Goal: Task Accomplishment & Management: Manage account settings

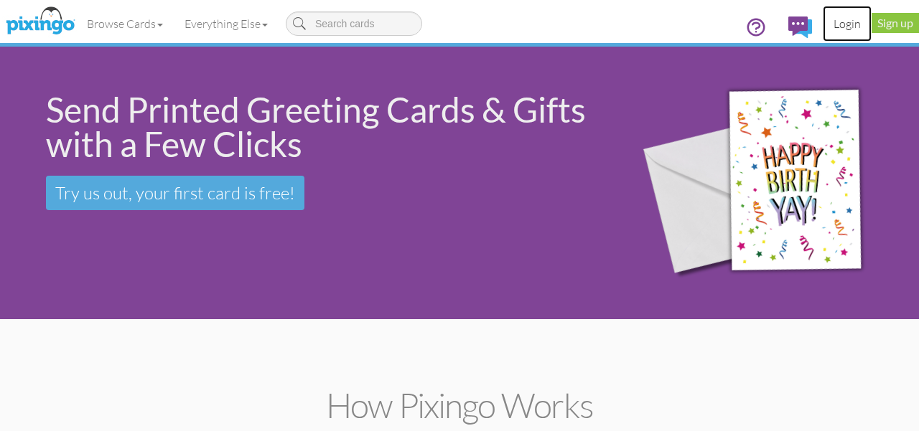
click at [841, 26] on link "Login" at bounding box center [847, 24] width 49 height 36
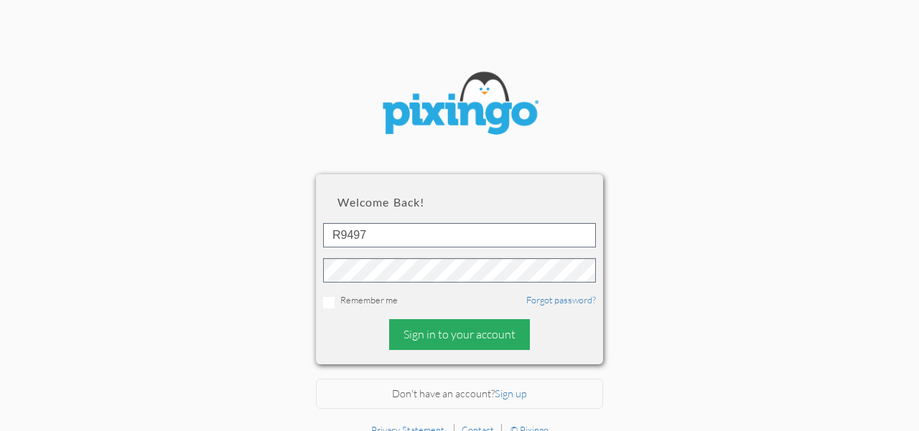
click at [467, 335] on div "Sign in to your account" at bounding box center [459, 334] width 141 height 31
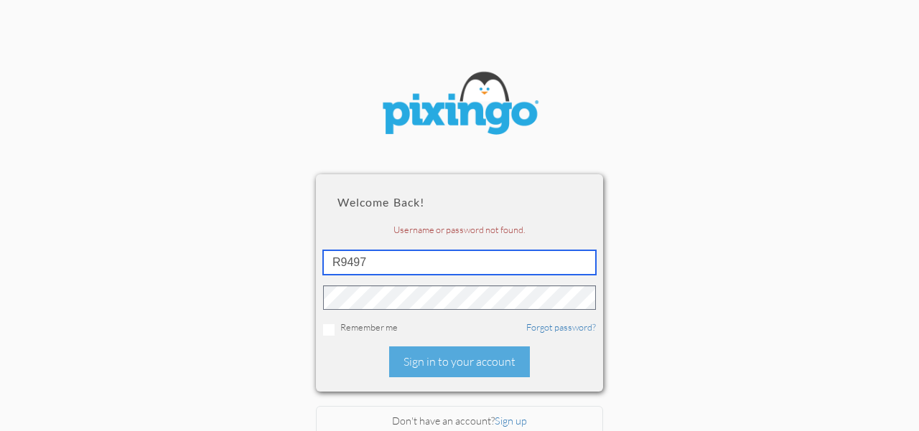
drag, startPoint x: 370, startPoint y: 262, endPoint x: 315, endPoint y: 268, distance: 54.9
click at [316, 267] on div "Welcome back! Username or password not found. R9497 Remember me Forgot password…" at bounding box center [459, 282] width 287 height 217
type input "4305"
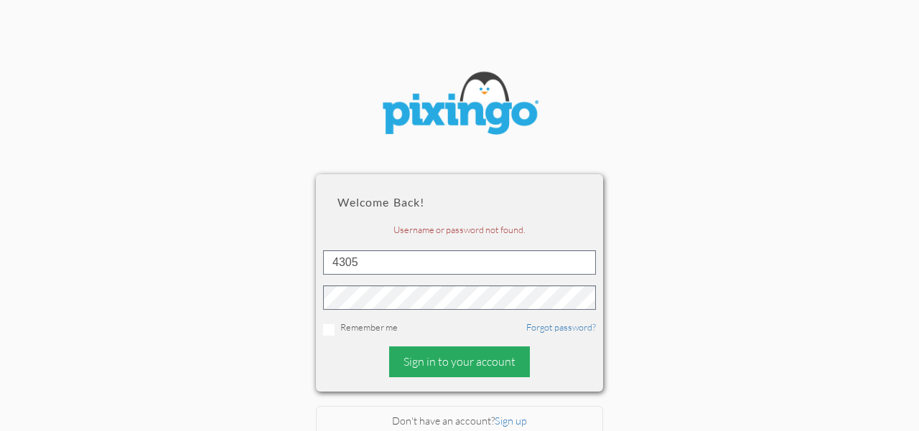
click at [466, 362] on div "Sign in to your account" at bounding box center [459, 362] width 141 height 31
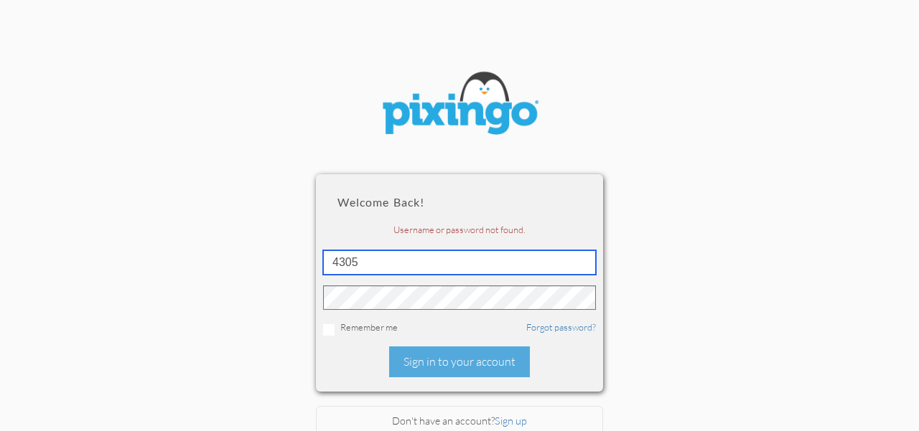
click at [400, 262] on input "4305" at bounding box center [459, 262] width 273 height 24
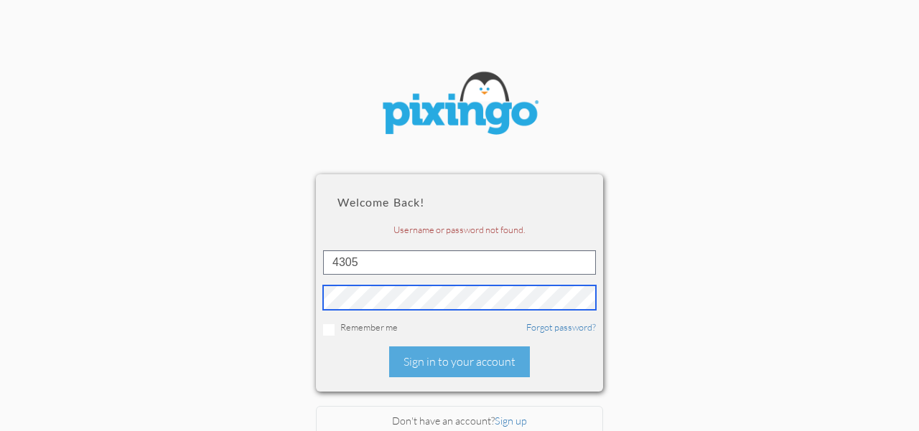
click at [319, 299] on div "Welcome back! Username or password not found. 4305 Remember me Forgot password?…" at bounding box center [459, 282] width 287 height 217
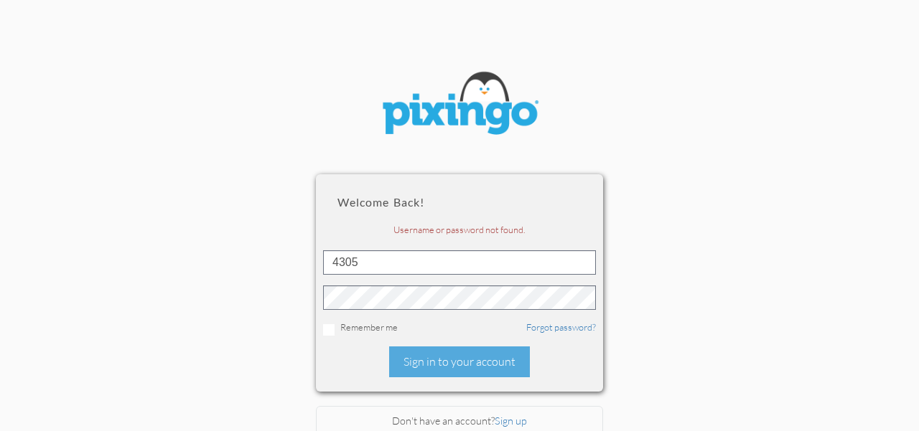
click at [636, 300] on section "Welcome back! Username or password not found. 4305 Remember me Forgot password?…" at bounding box center [459, 222] width 919 height 444
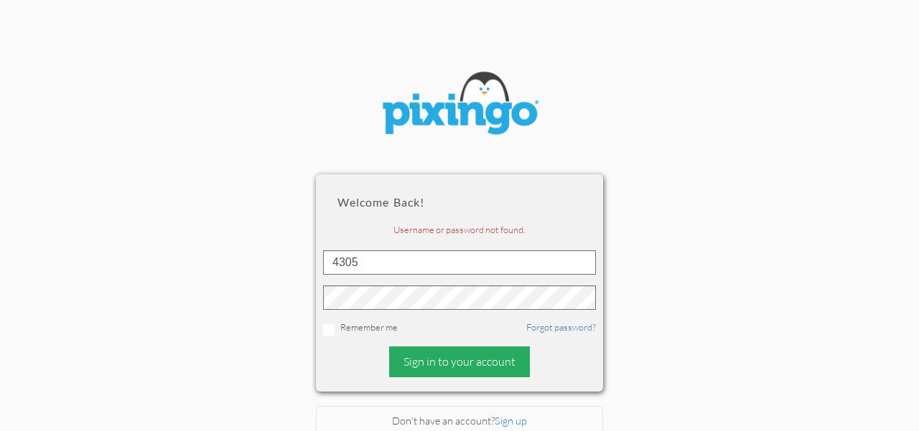
click at [477, 363] on div "Sign in to your account" at bounding box center [459, 362] width 141 height 31
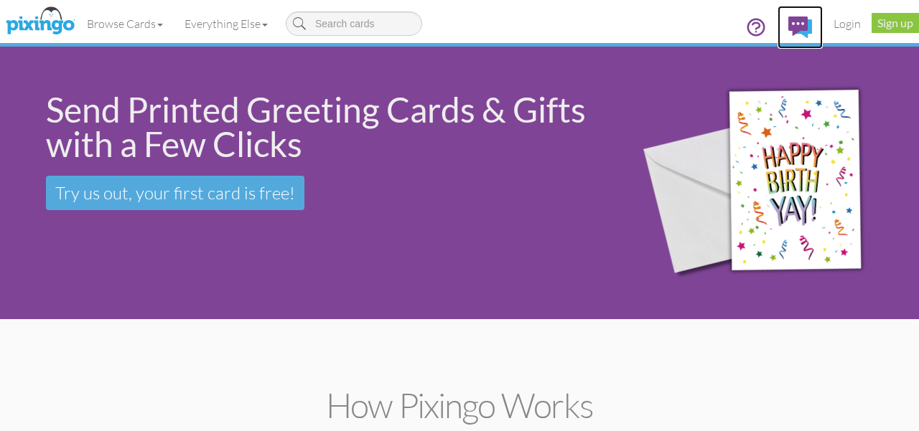
click at [797, 22] on img at bounding box center [800, 28] width 24 height 22
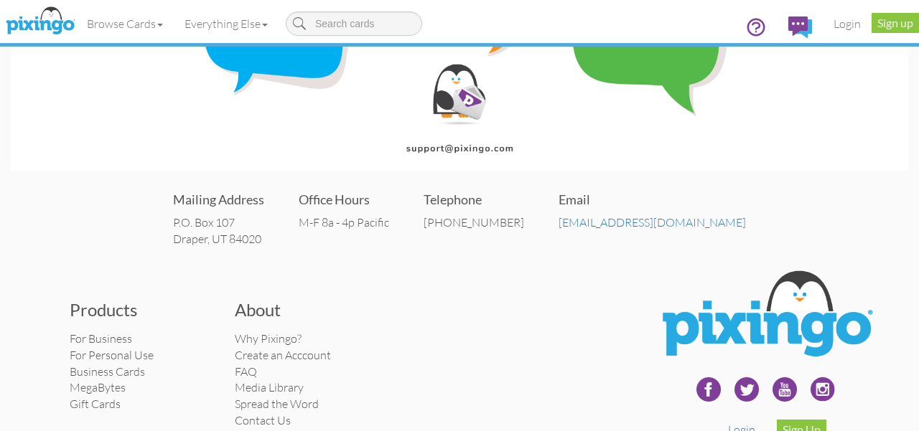
scroll to position [128, 0]
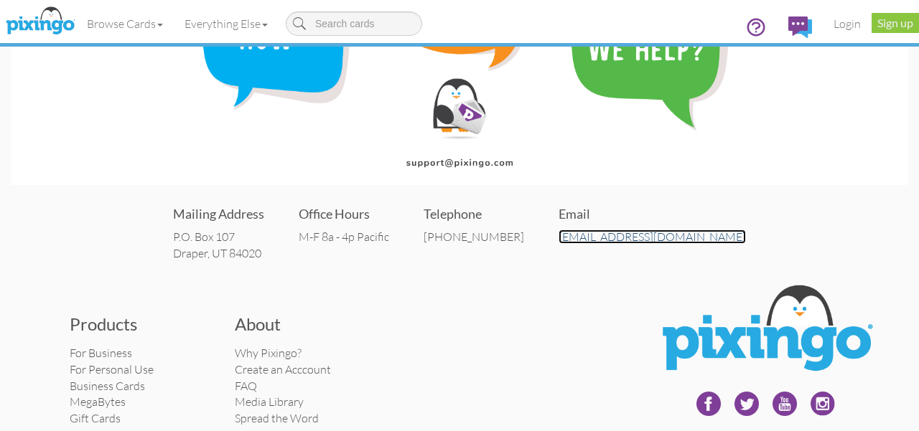
click at [643, 233] on link "[EMAIL_ADDRESS][DOMAIN_NAME]" at bounding box center [651, 237] width 187 height 14
